Goal: Task Accomplishment & Management: Use online tool/utility

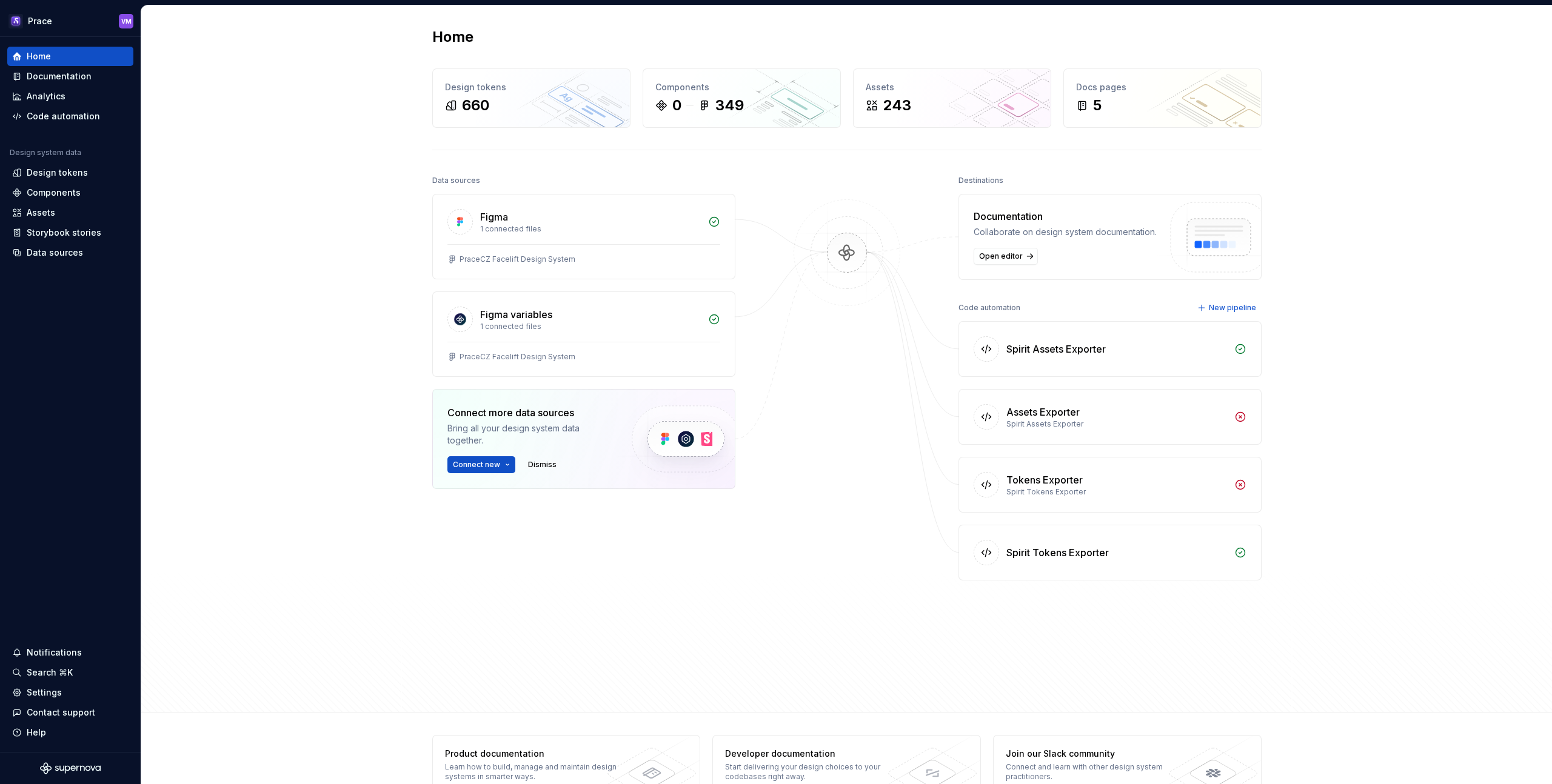
click at [1430, 209] on div "Home Design tokens 660 Components 0 349 Assets 243 Docs pages 5 Data sources Fi…" at bounding box center [847, 359] width 1411 height 708
click at [56, 118] on div "Code automation" at bounding box center [63, 116] width 74 height 12
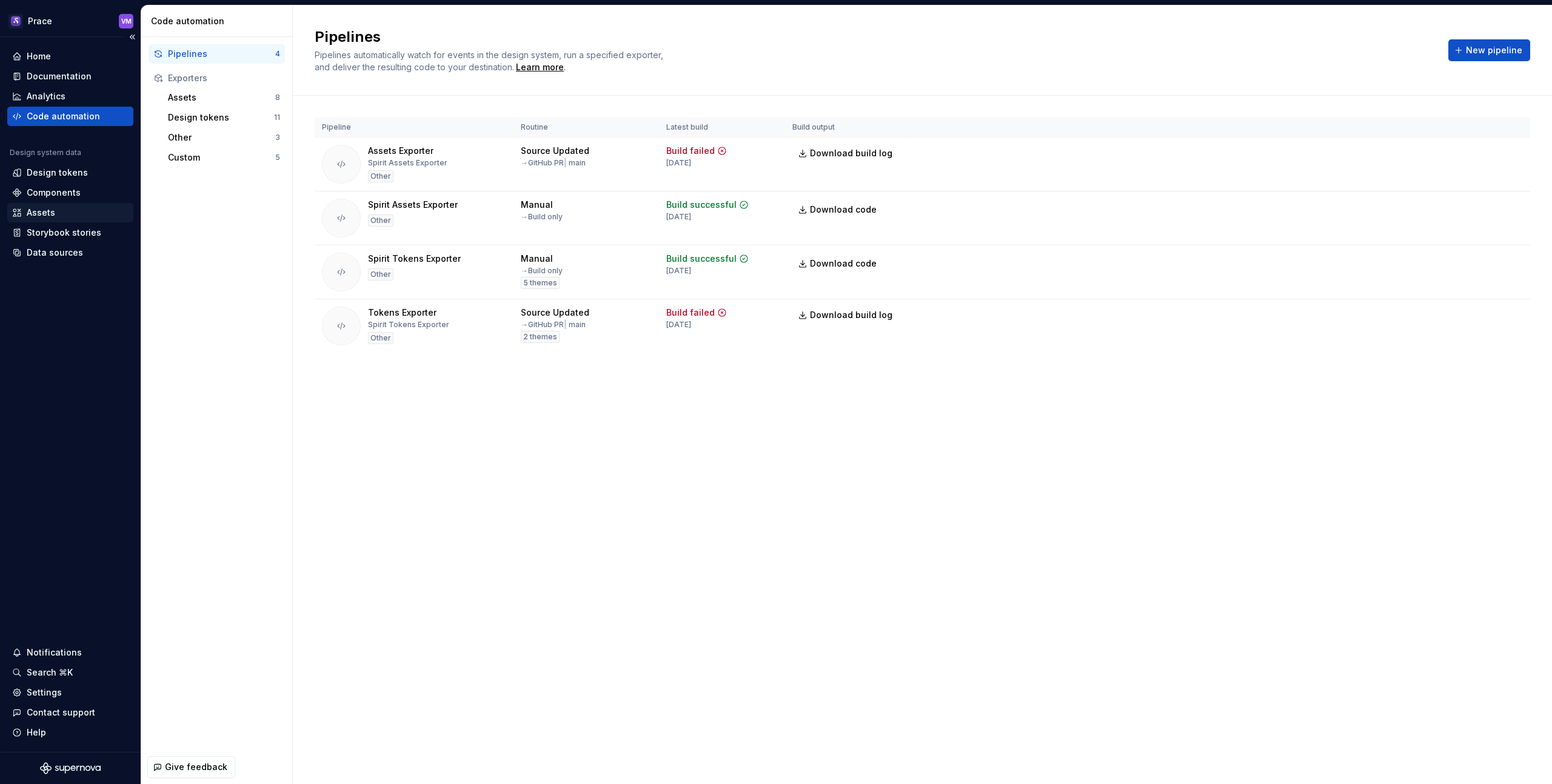
click at [53, 210] on div "Assets" at bounding box center [41, 213] width 28 height 12
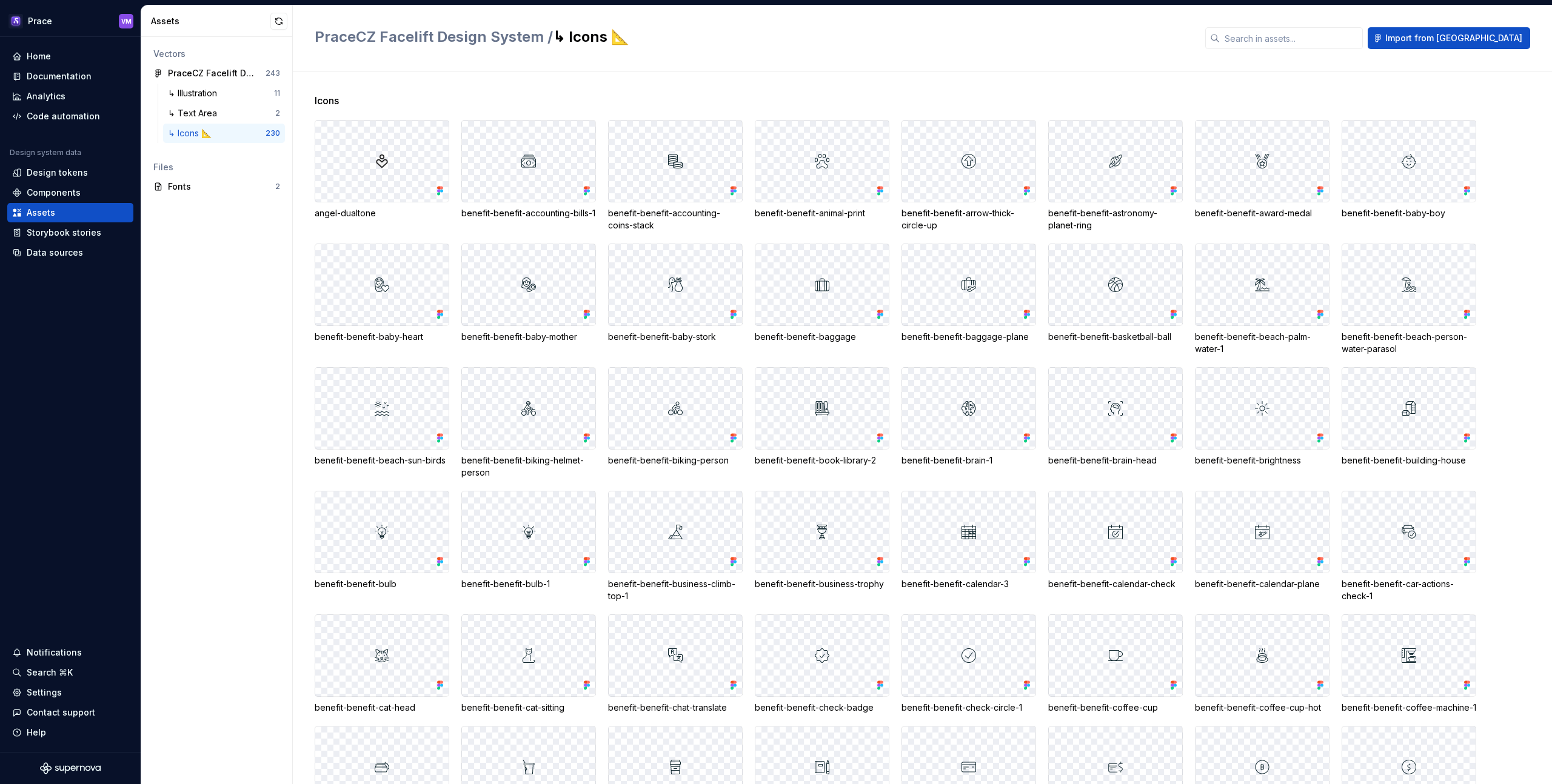
click at [381, 160] on img at bounding box center [382, 161] width 15 height 15
click at [66, 252] on div "Data sources" at bounding box center [54, 253] width 56 height 12
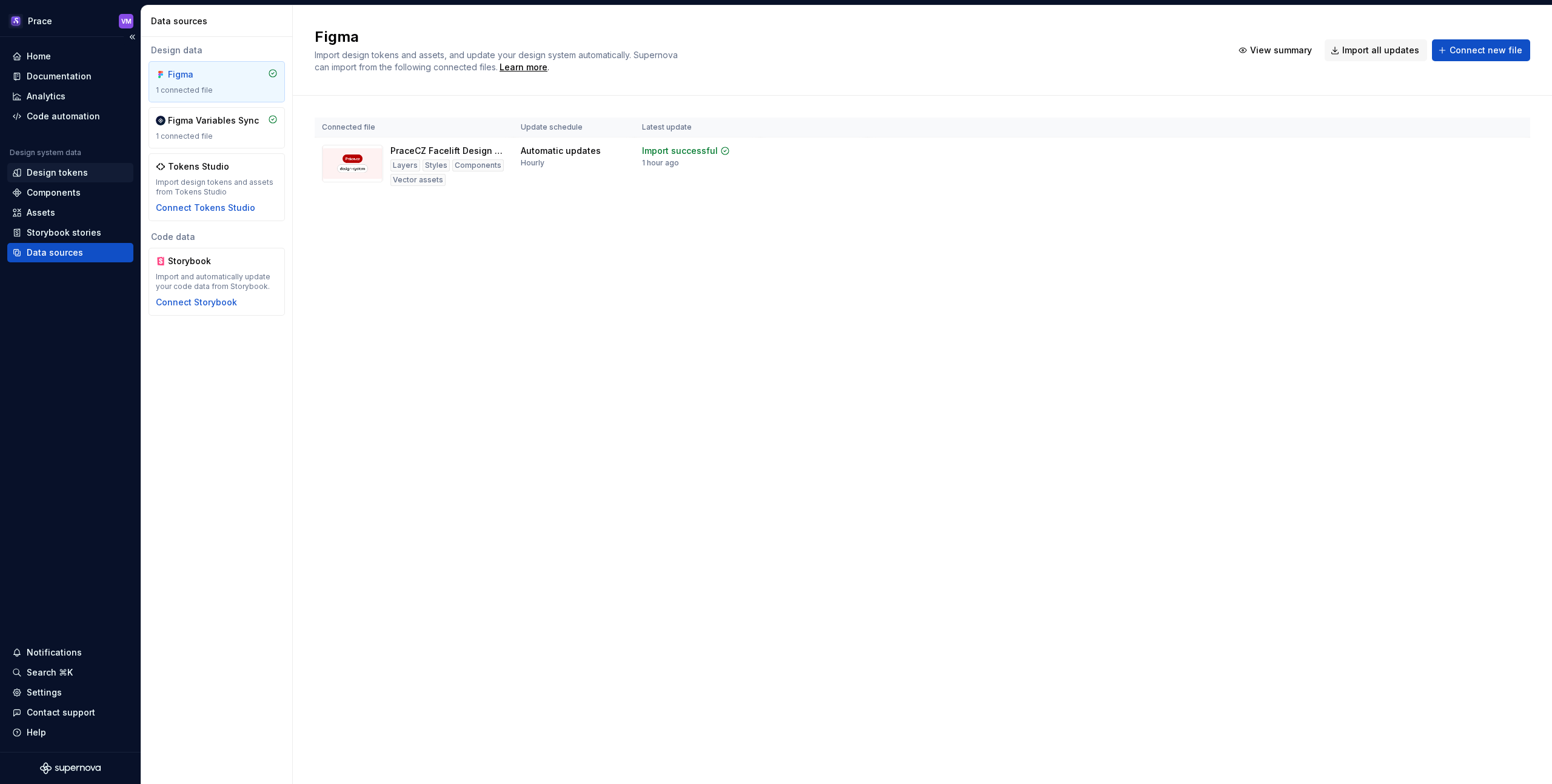
click at [58, 174] on div "Design tokens" at bounding box center [57, 173] width 61 height 12
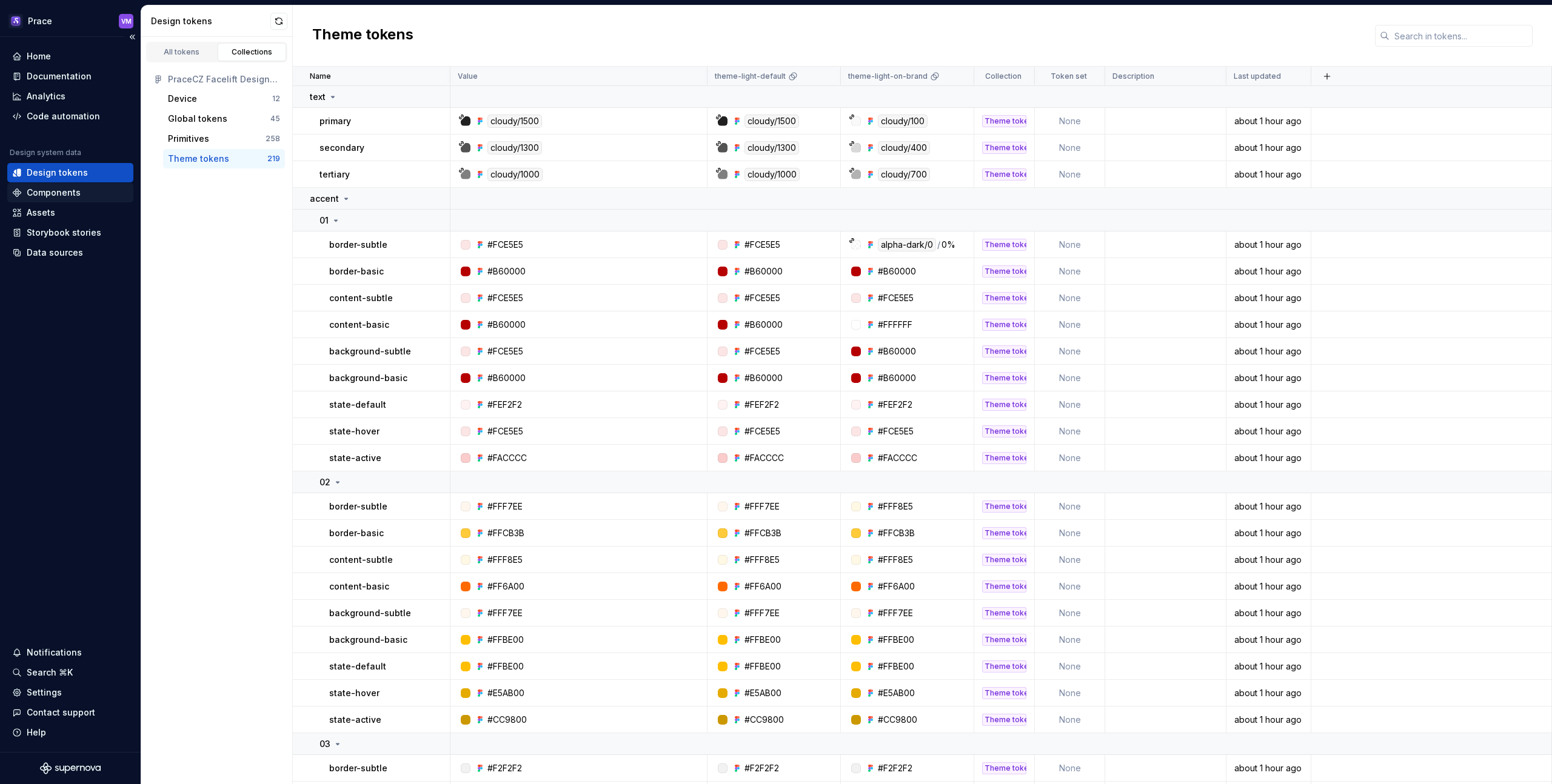
click at [59, 193] on div "Components" at bounding box center [53, 192] width 54 height 12
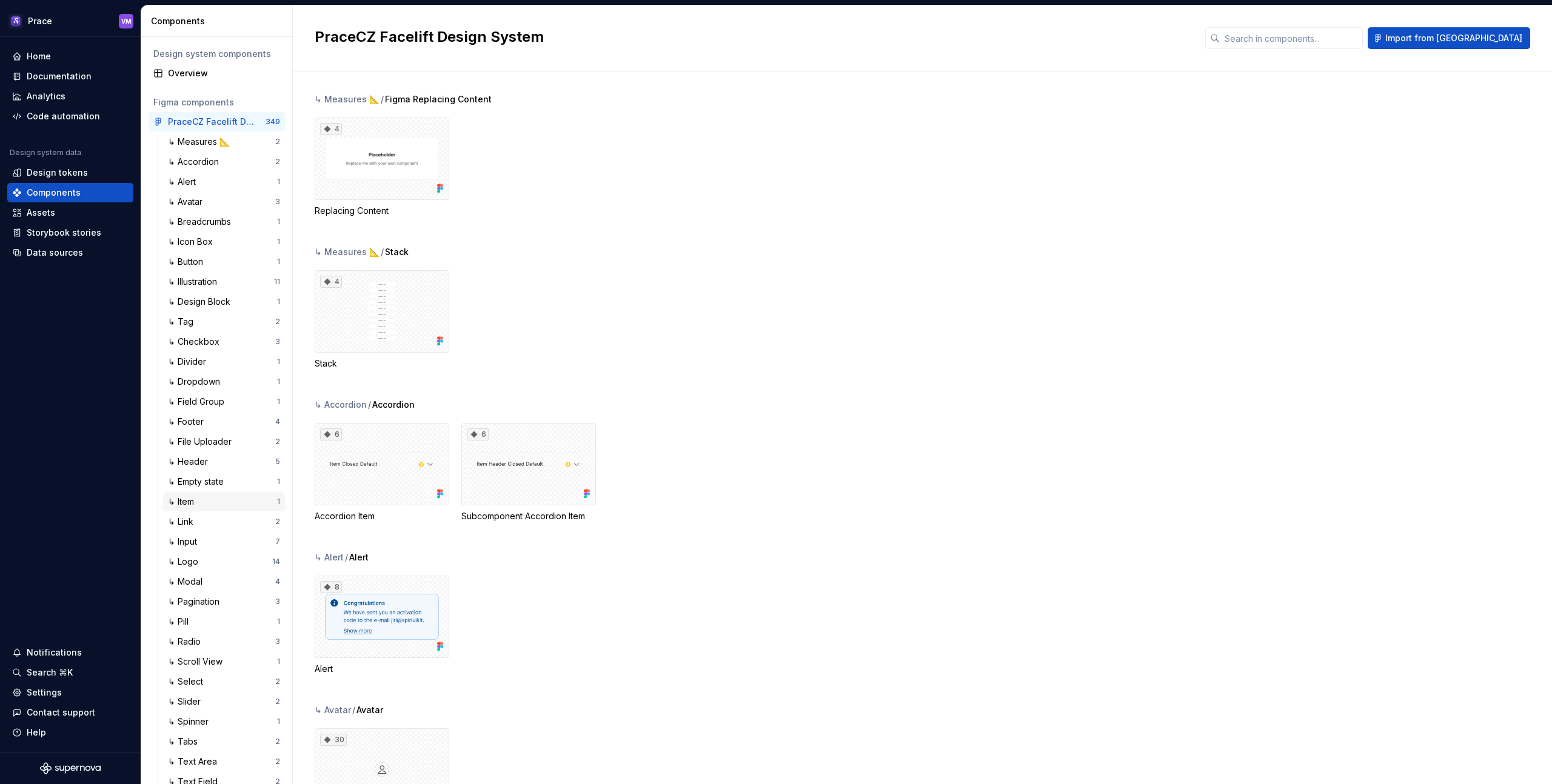
scroll to position [319, 0]
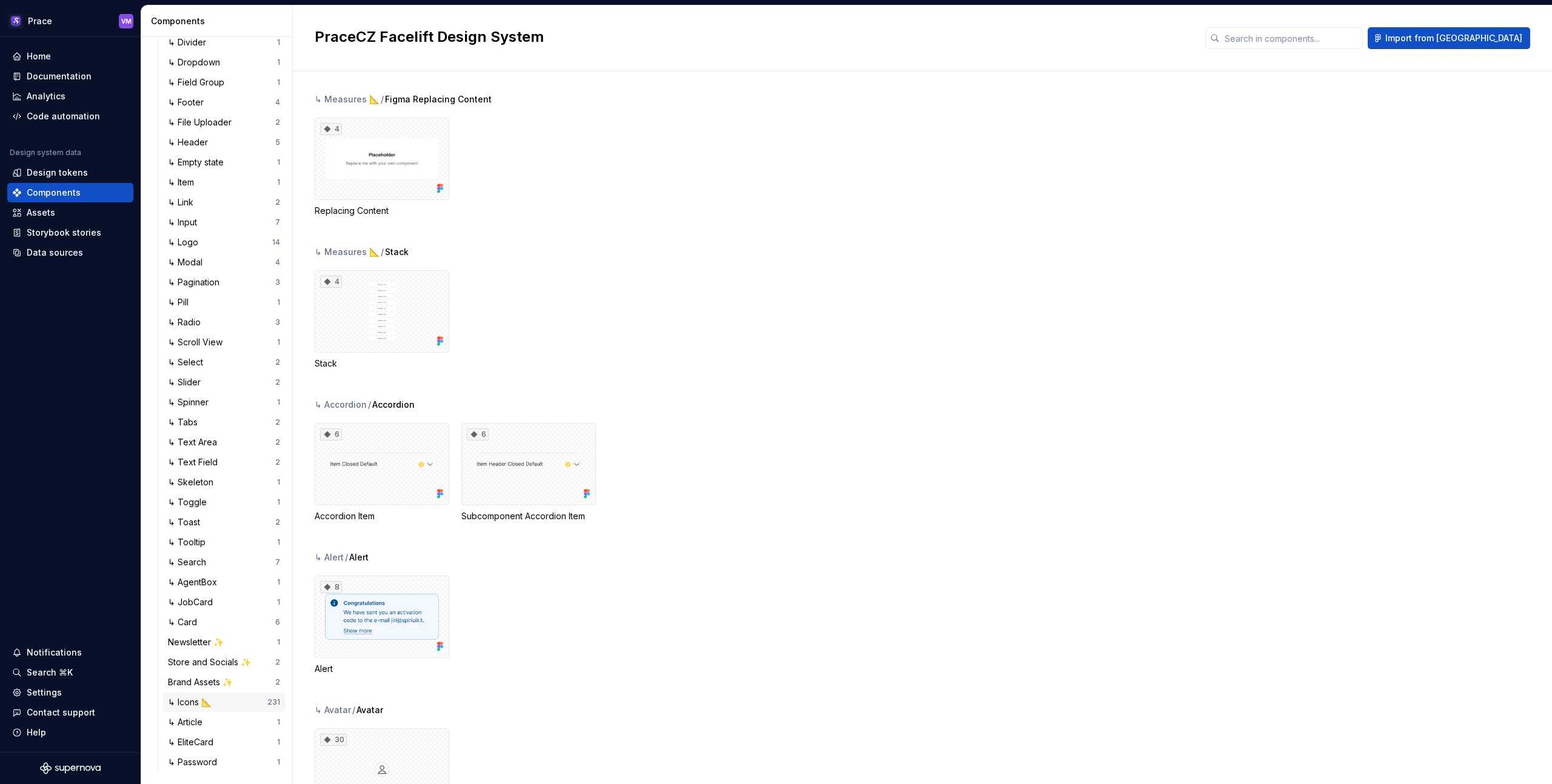
click at [186, 702] on div "↳ Icons 📐" at bounding box center [193, 702] width 49 height 12
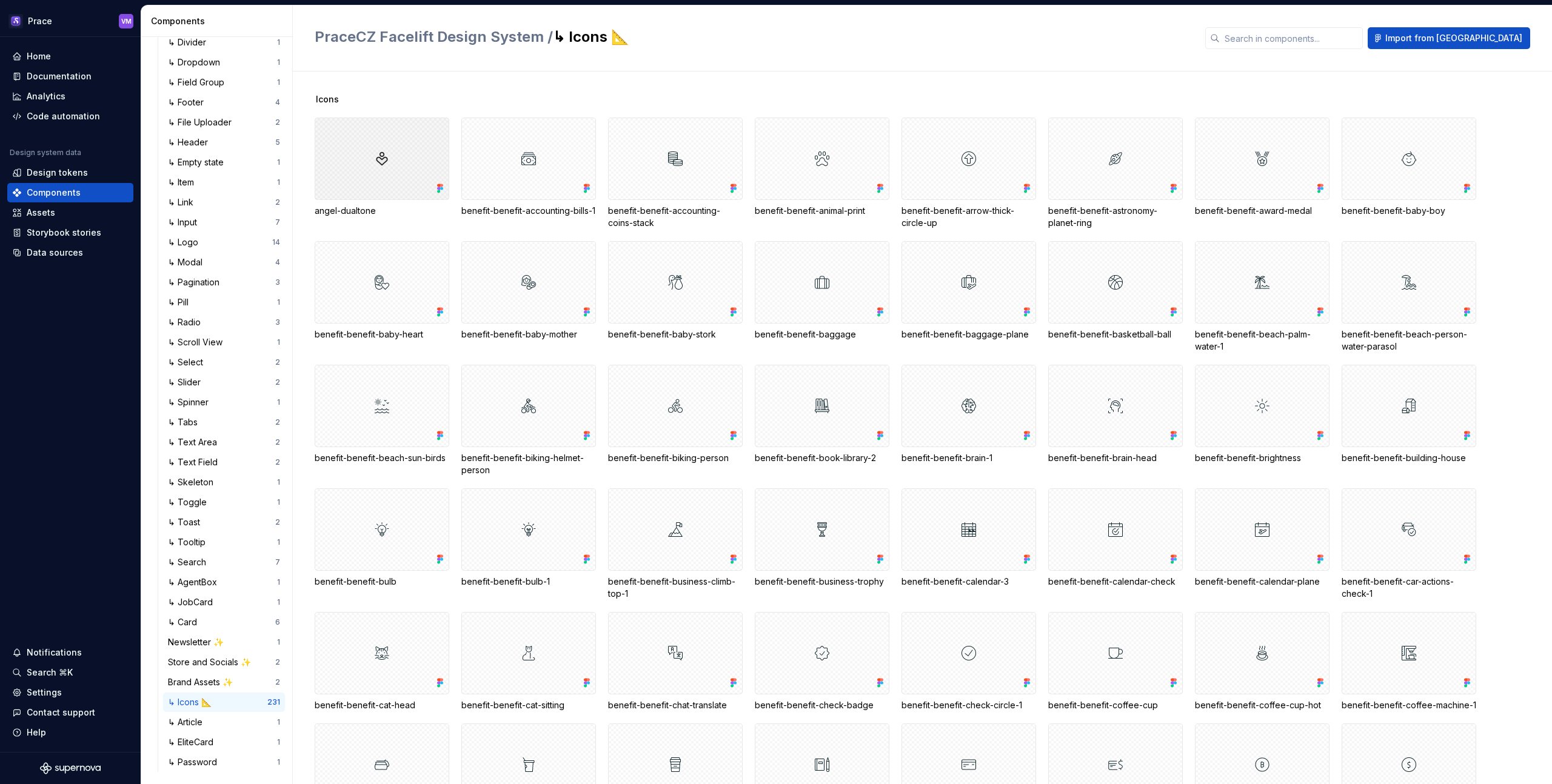
click at [384, 157] on div at bounding box center [382, 159] width 134 height 82
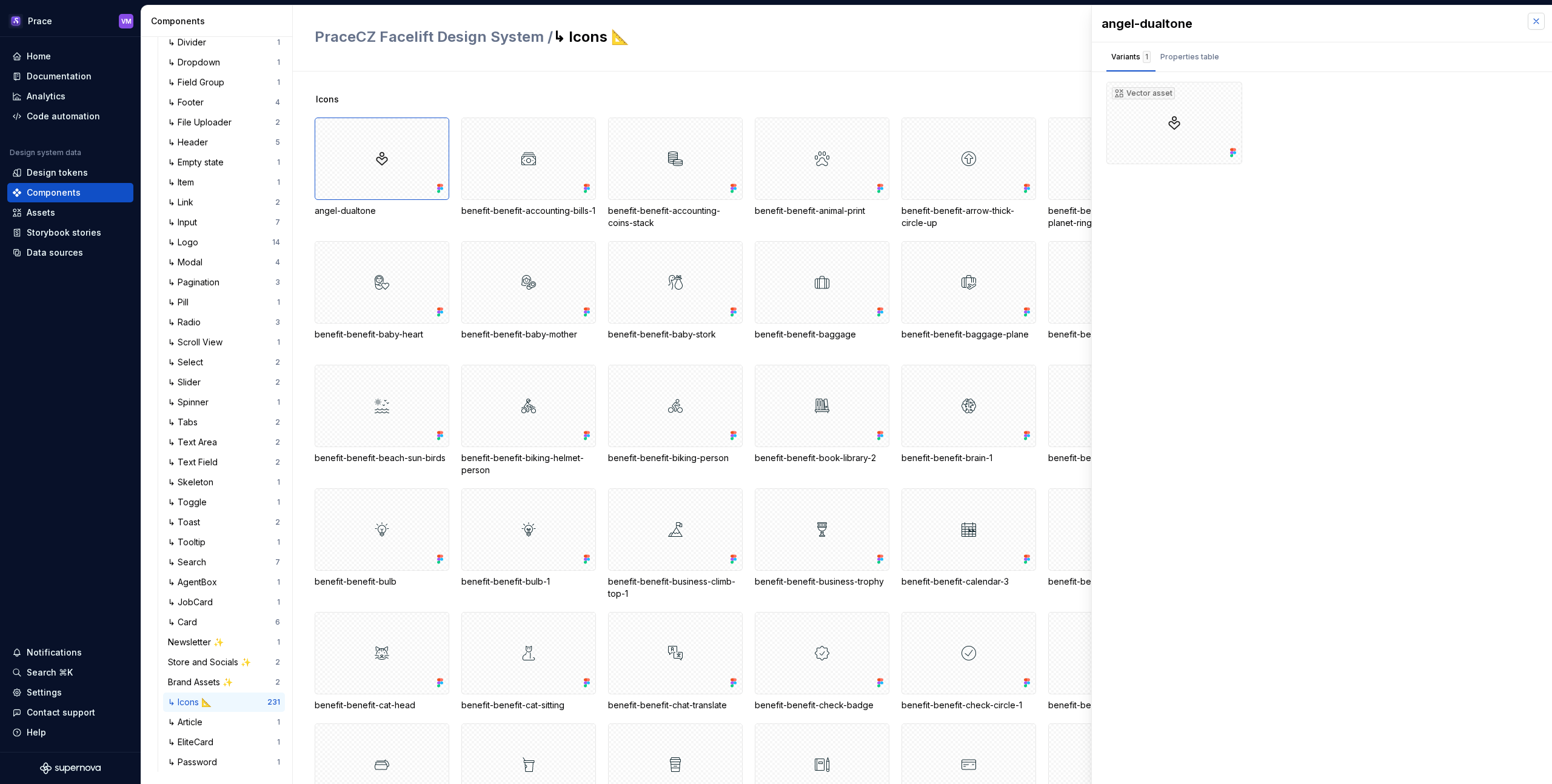
click at [1539, 19] on button "button" at bounding box center [1536, 21] width 17 height 17
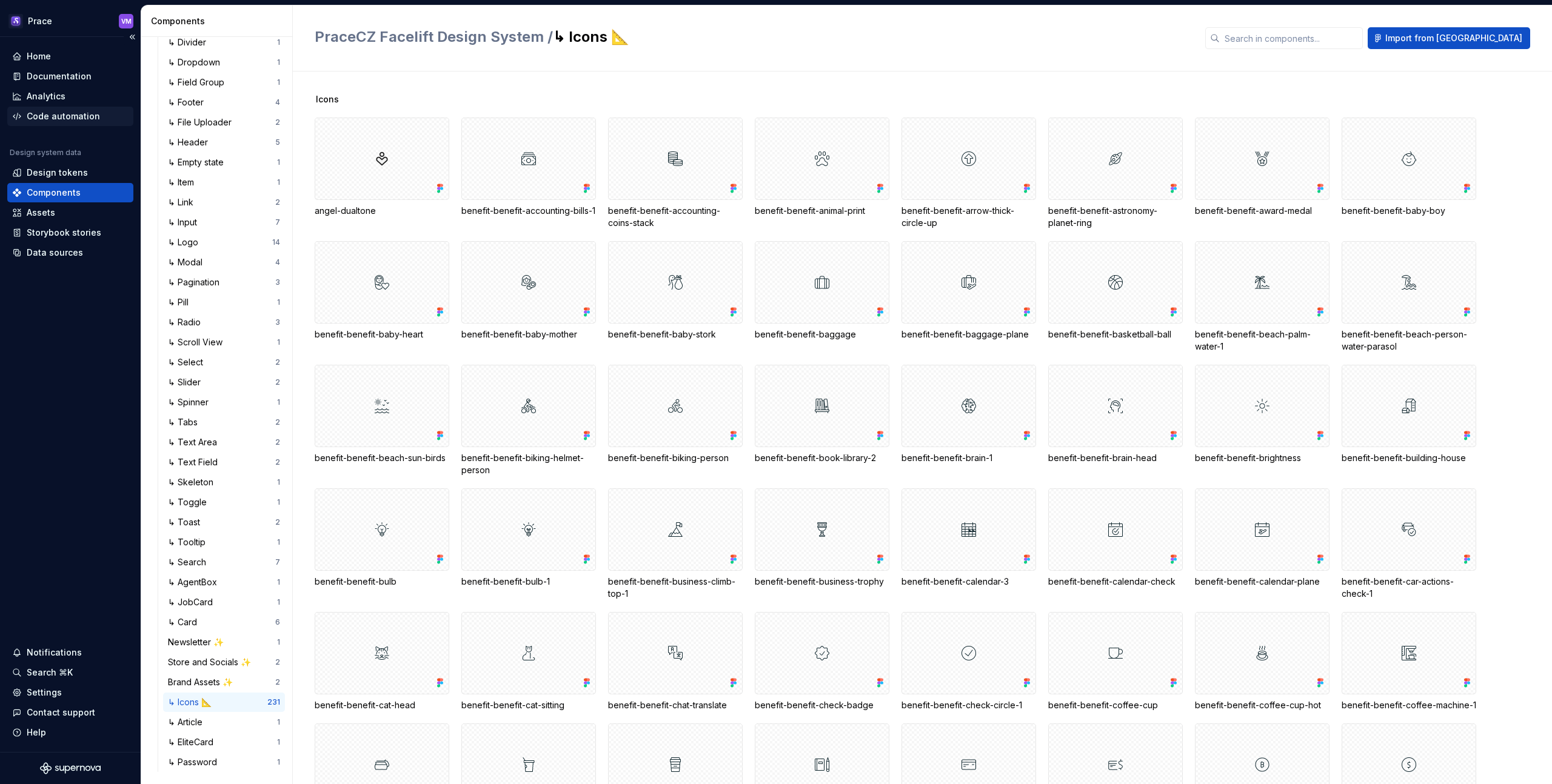
click at [47, 114] on div "Code automation" at bounding box center [63, 116] width 74 height 12
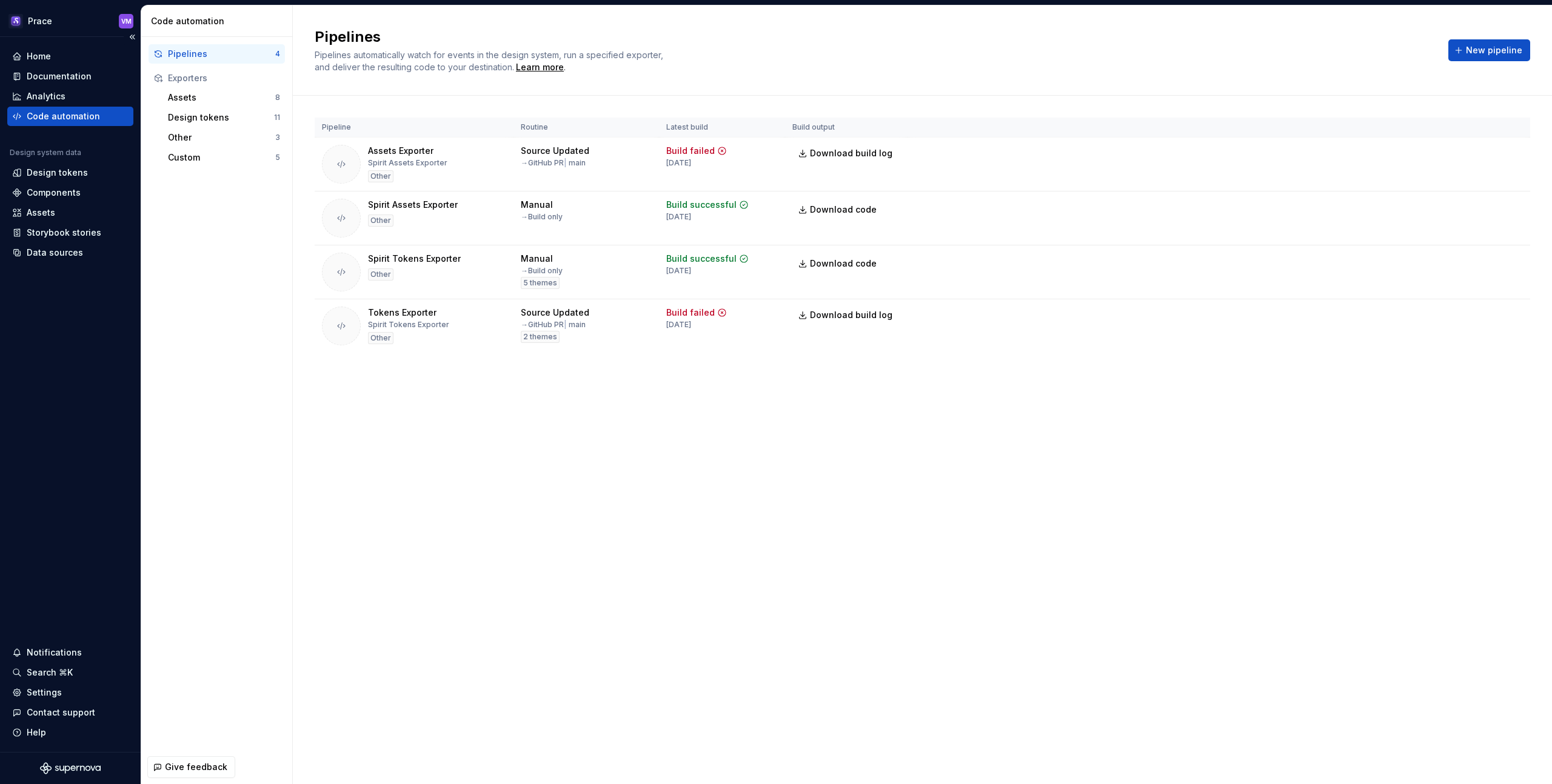
click at [51, 115] on div "Code automation" at bounding box center [63, 116] width 74 height 12
drag, startPoint x: 670, startPoint y: 66, endPoint x: 436, endPoint y: 42, distance: 235.2
click at [436, 42] on div "Pipelines Pipelines automatically watch for events in the design system, run a …" at bounding box center [874, 50] width 1119 height 46
click at [405, 43] on h2 "Pipelines" at bounding box center [874, 36] width 1119 height 20
click at [1002, 74] on div "Pipelines Pipelines automatically watch for events in the design system, run a …" at bounding box center [922, 51] width 1259 height 90
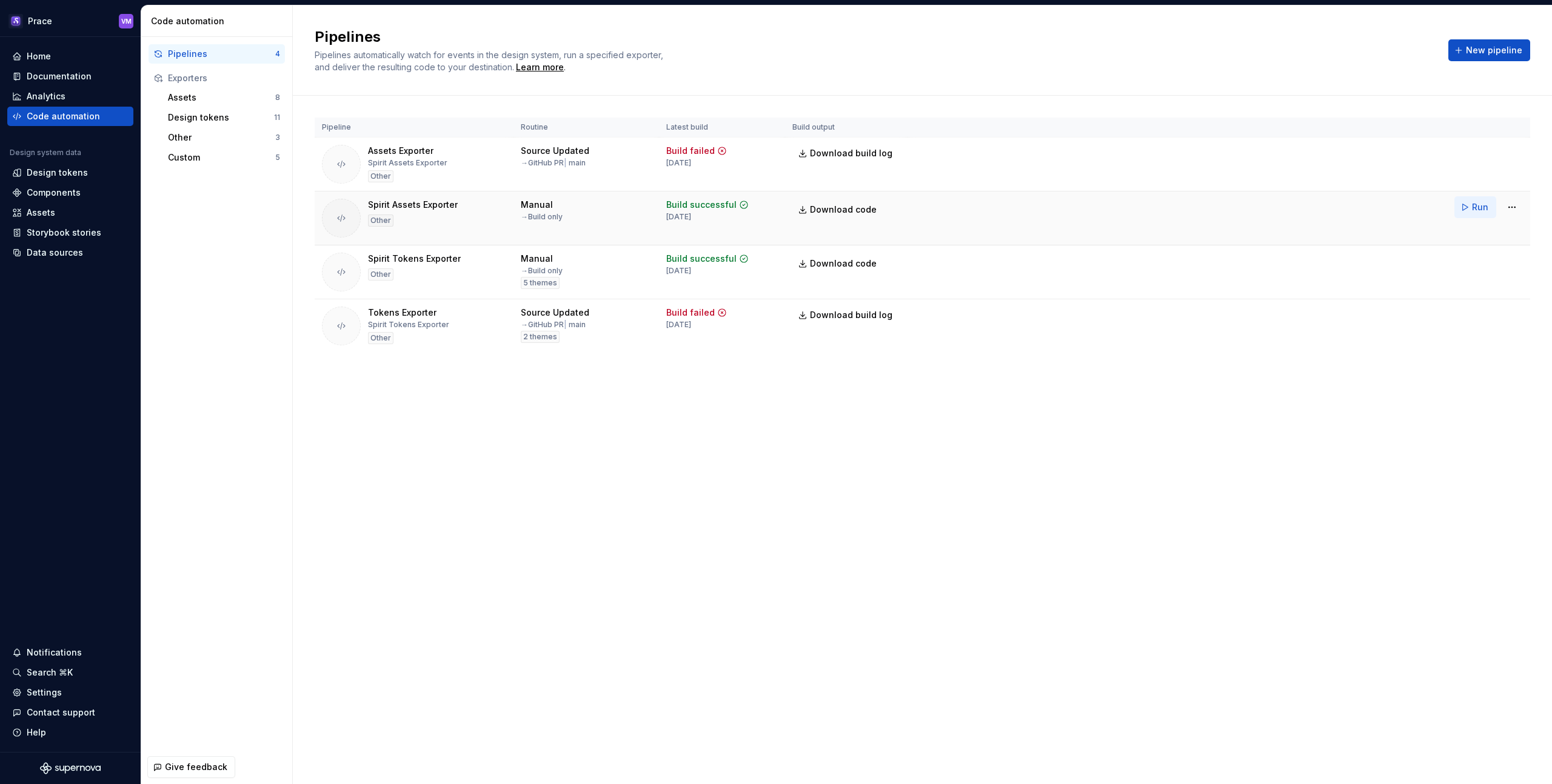
click at [1468, 207] on button "Run" at bounding box center [1476, 207] width 42 height 22
click at [1080, 529] on div "Pipelines Pipelines automatically watch for events in the design system, run a …" at bounding box center [922, 394] width 1259 height 779
click at [853, 210] on span "Download code" at bounding box center [843, 210] width 67 height 12
click at [1509, 207] on html "Prace VM Home Documentation Analytics Code automation Design system data Design…" at bounding box center [776, 392] width 1552 height 784
click at [1476, 292] on link "View exporter on GitHub" at bounding box center [1496, 292] width 103 height 12
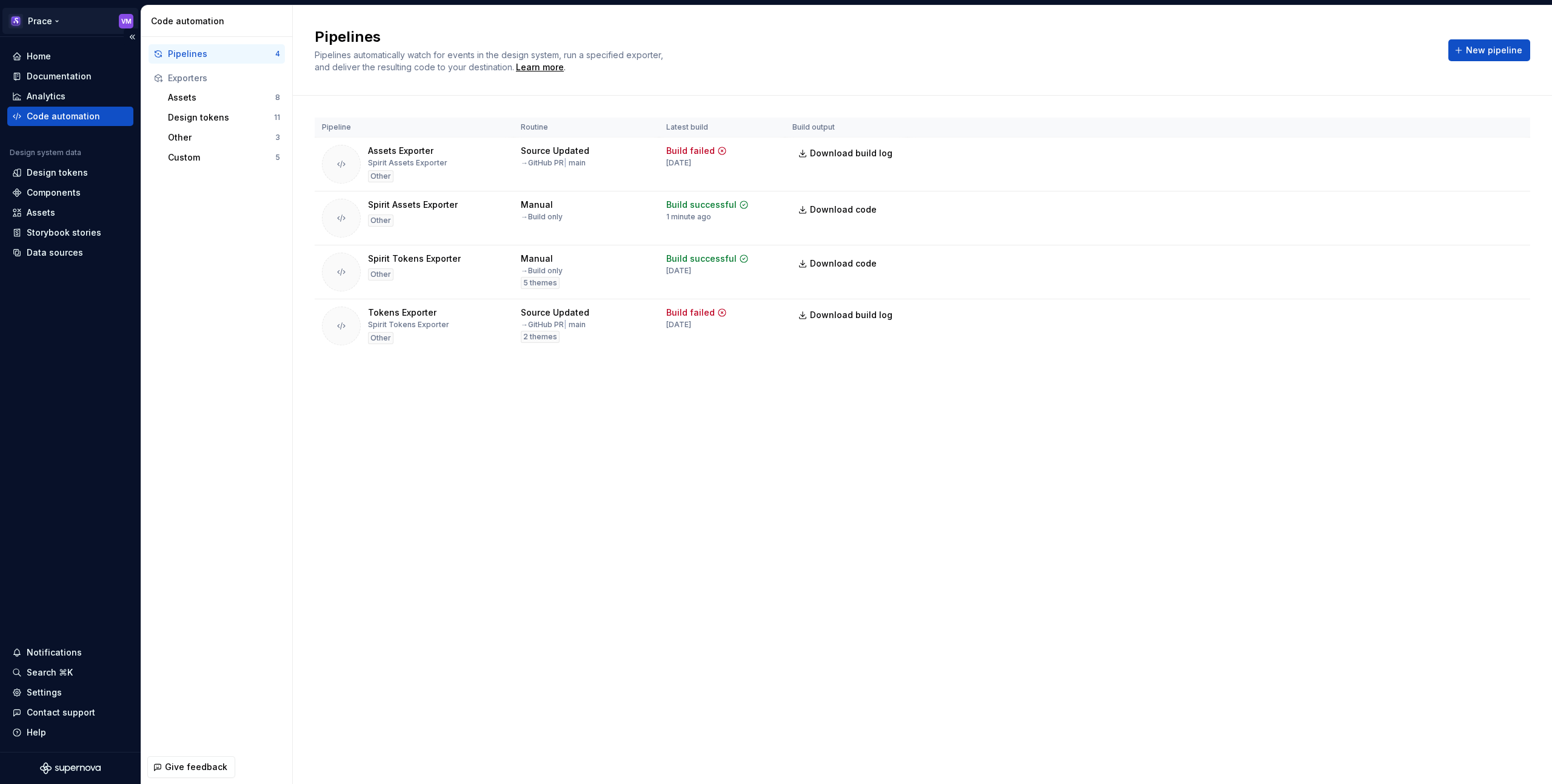
click at [62, 23] on html "Prace VM Home Documentation Analytics Code automation Design system data Design…" at bounding box center [776, 392] width 1552 height 784
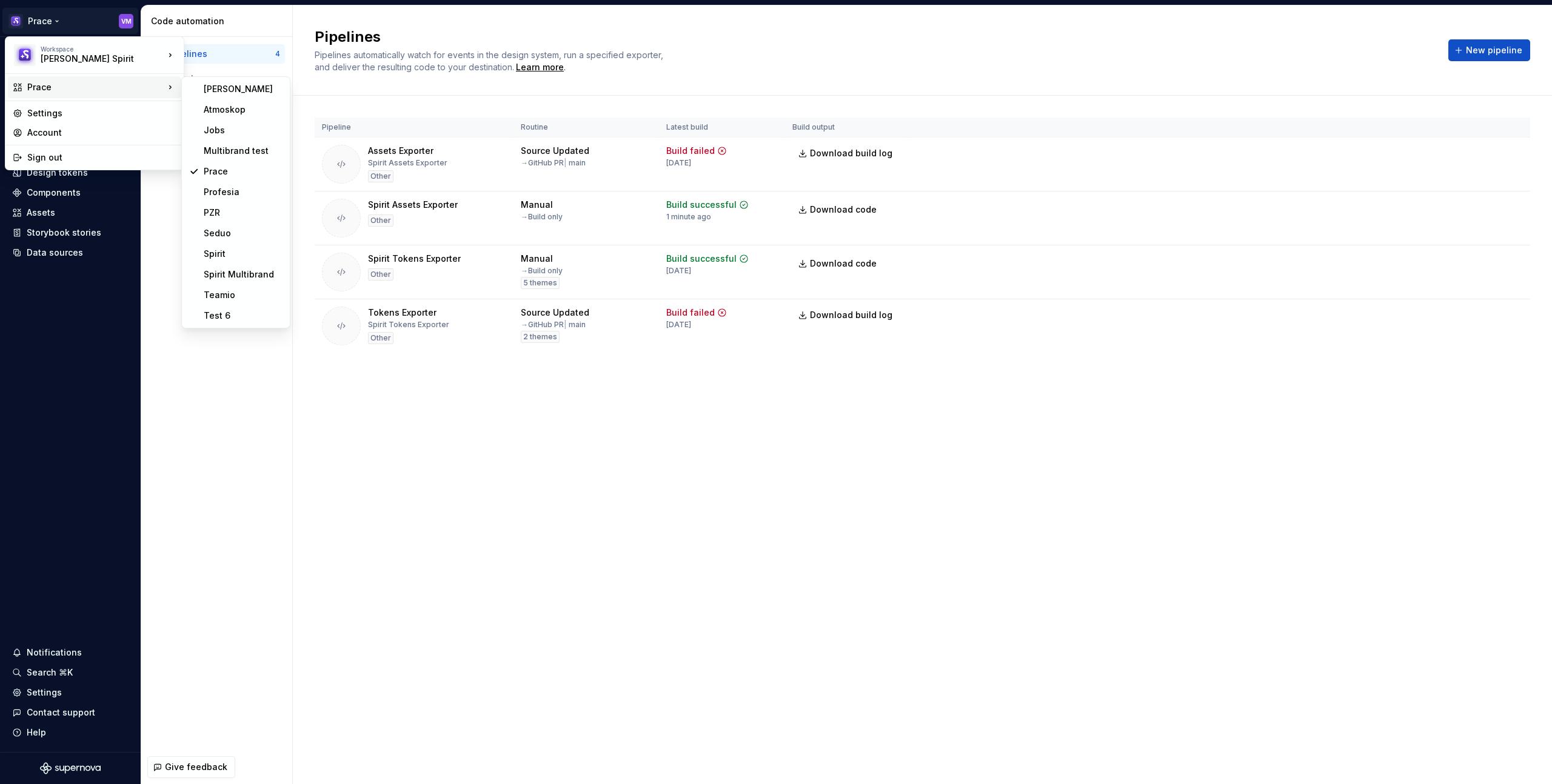
click at [626, 535] on html "Prace VM Home Documentation Analytics Code automation Design system data Design…" at bounding box center [776, 392] width 1552 height 784
